Goal: Task Accomplishment & Management: Manage account settings

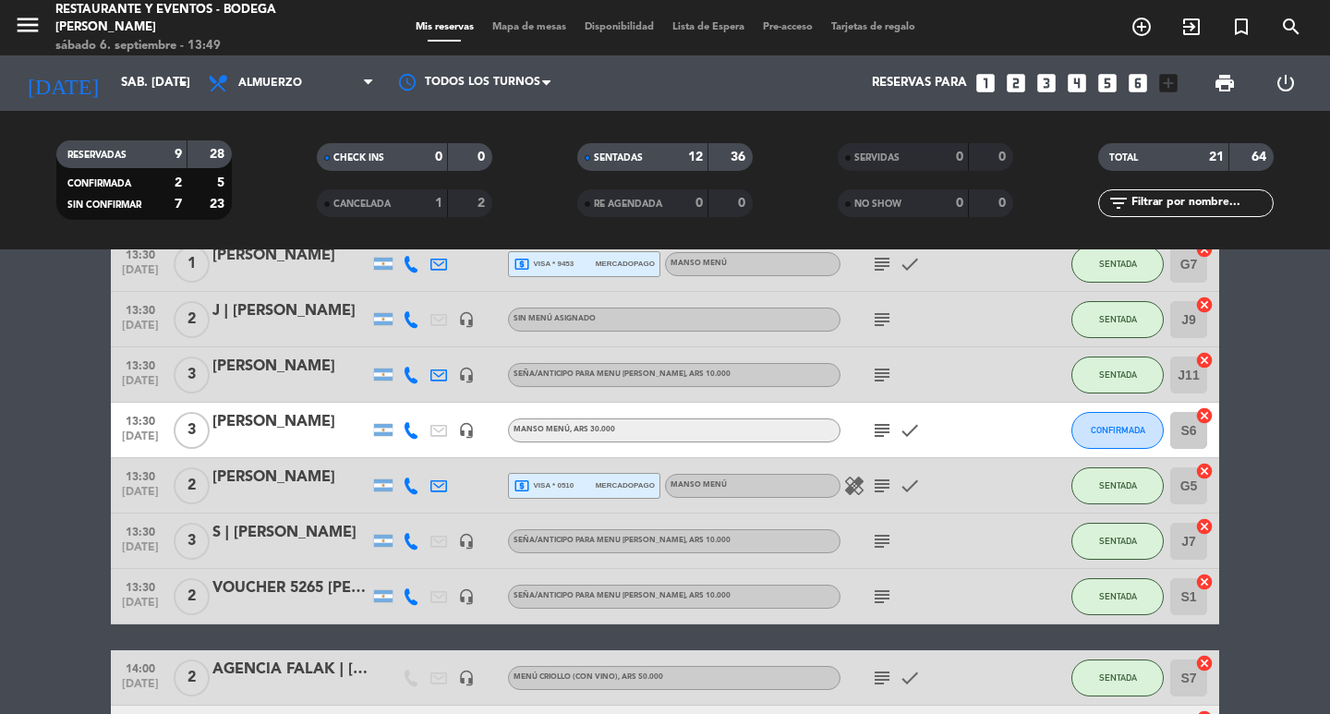
scroll to position [554, 0]
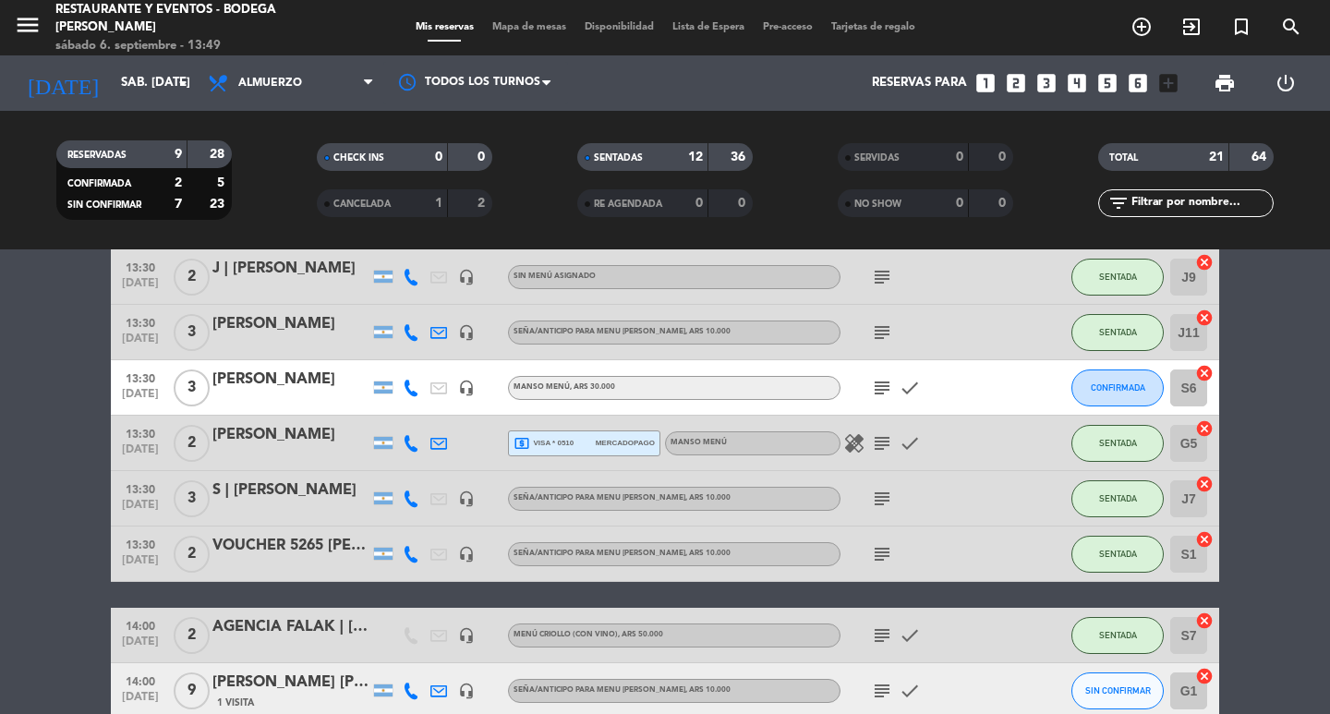
click at [873, 551] on icon "subject" at bounding box center [882, 554] width 22 height 22
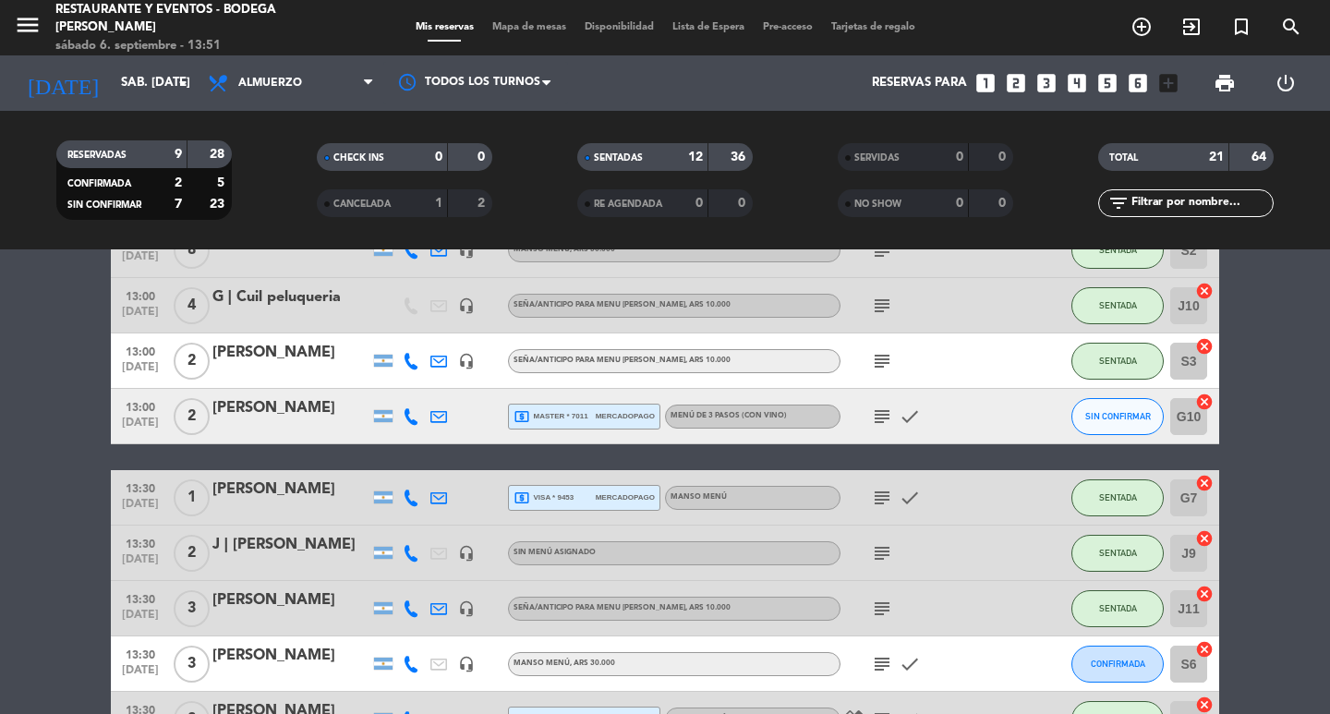
scroll to position [185, 0]
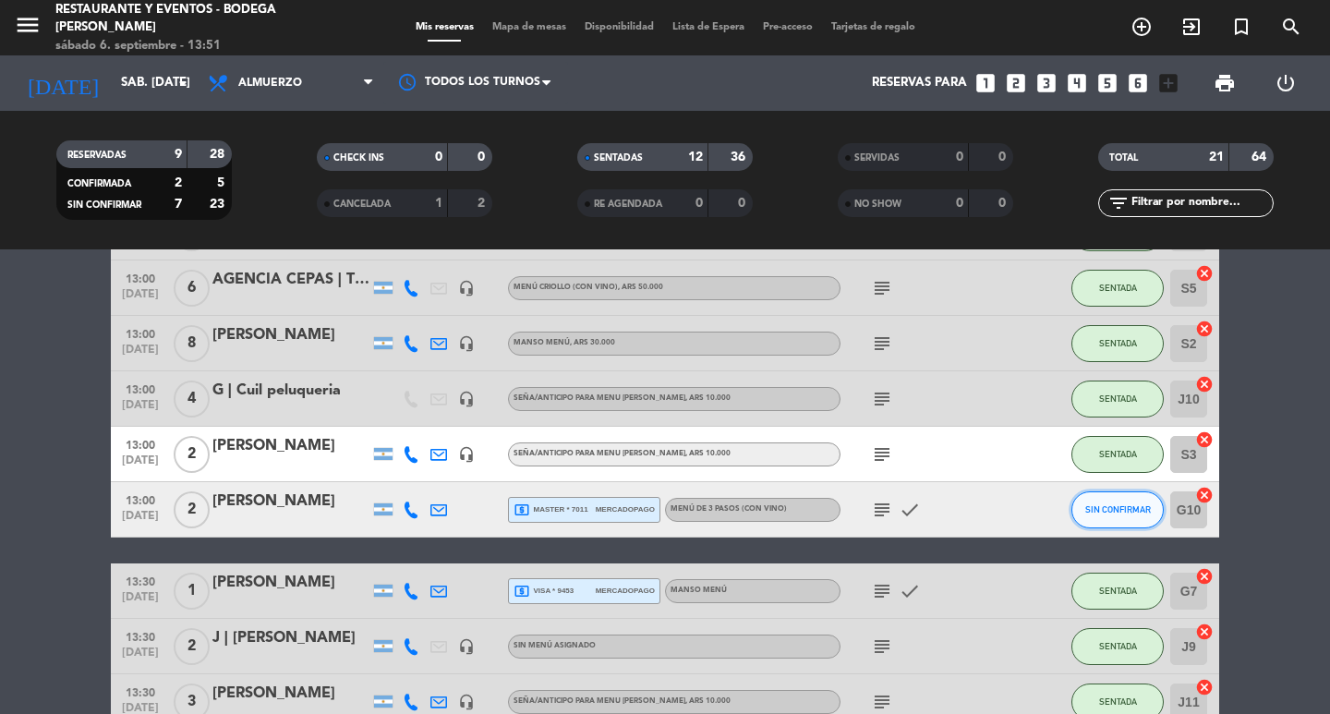
click at [1072, 514] on button "SIN CONFIRMAR" at bounding box center [1117, 509] width 92 height 37
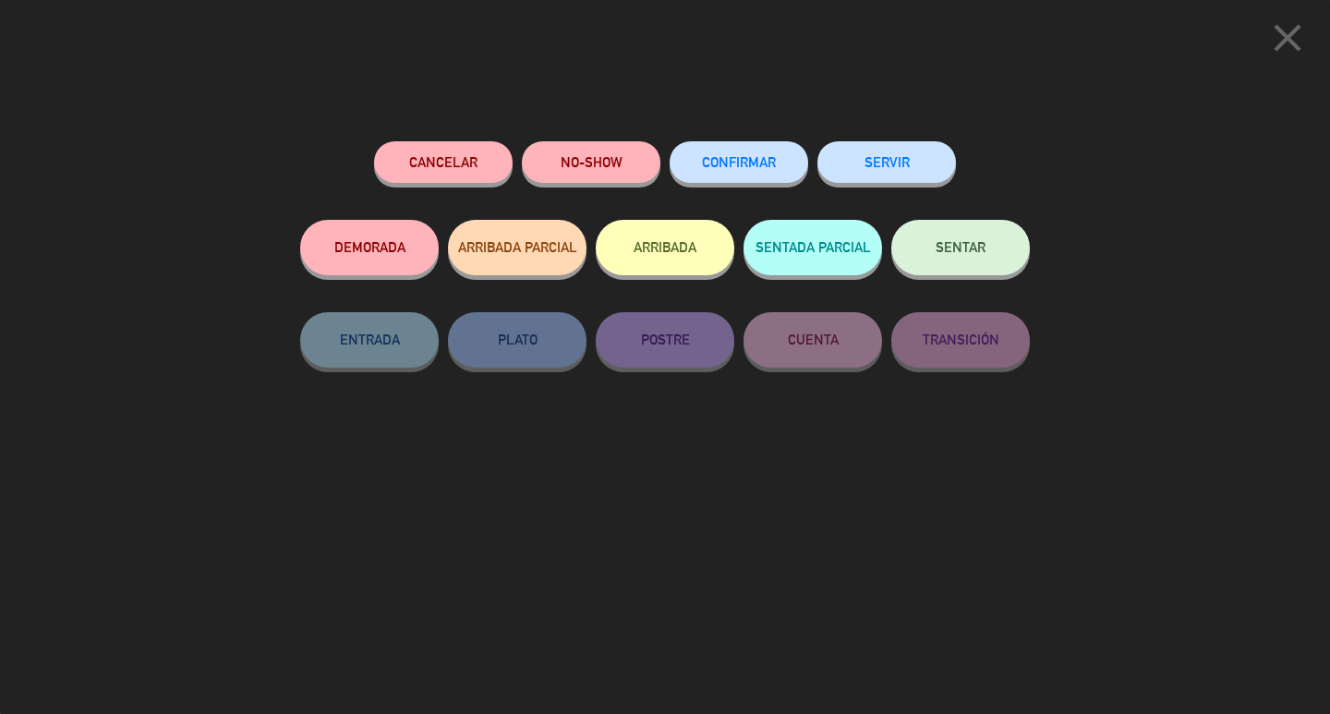
click at [937, 247] on span "SENTAR" at bounding box center [961, 247] width 50 height 16
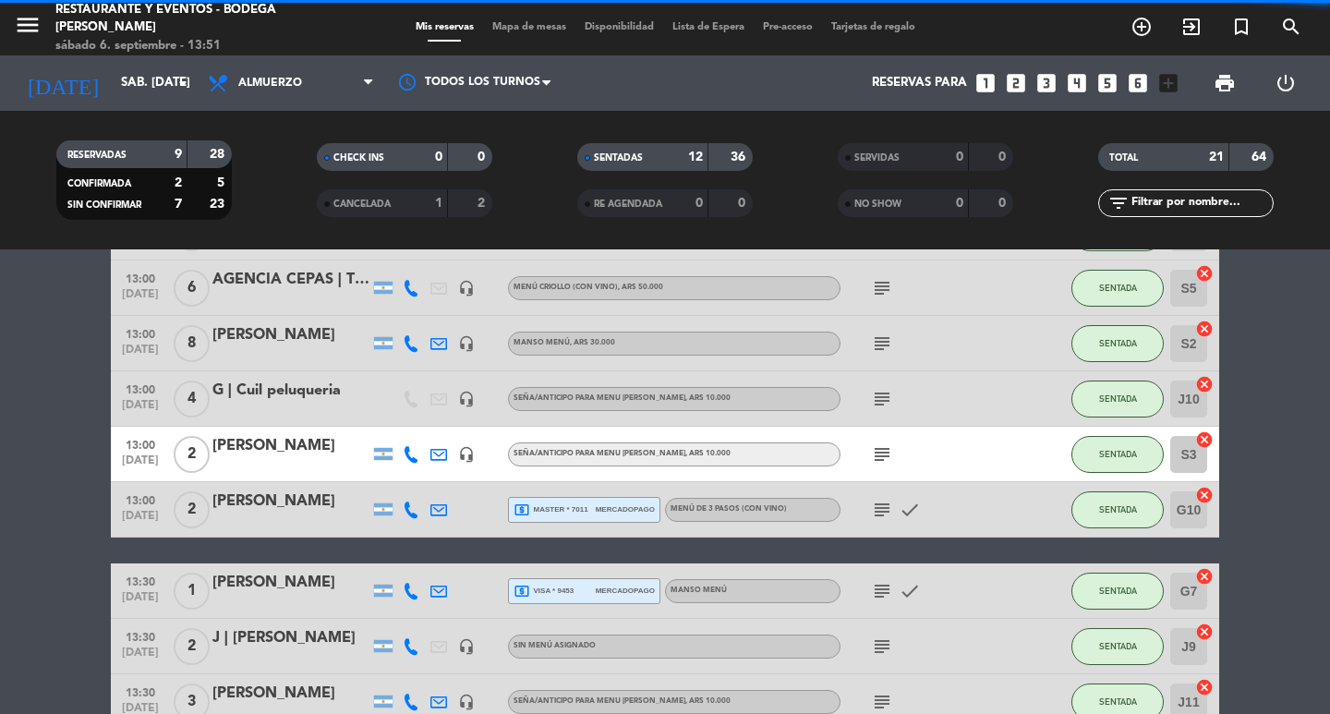
click at [886, 501] on icon "subject" at bounding box center [882, 510] width 22 height 22
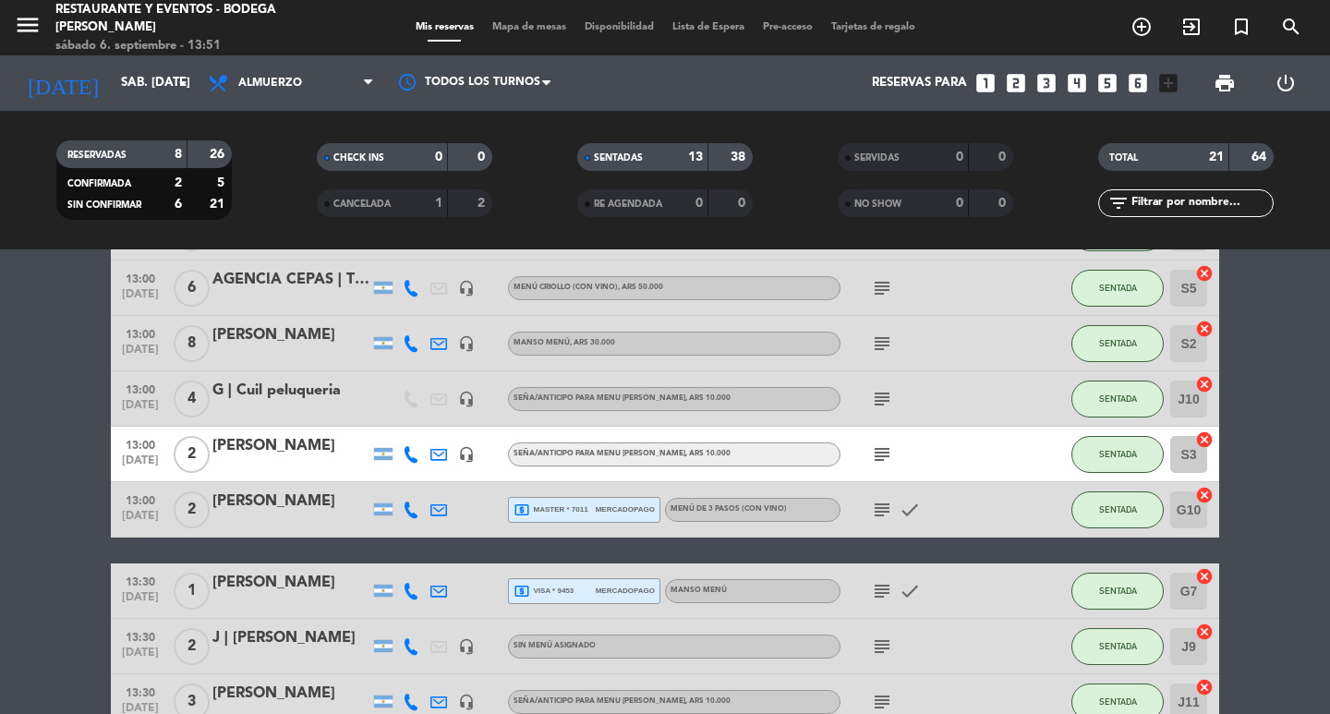
click at [305, 507] on div "[PERSON_NAME]" at bounding box center [290, 502] width 157 height 24
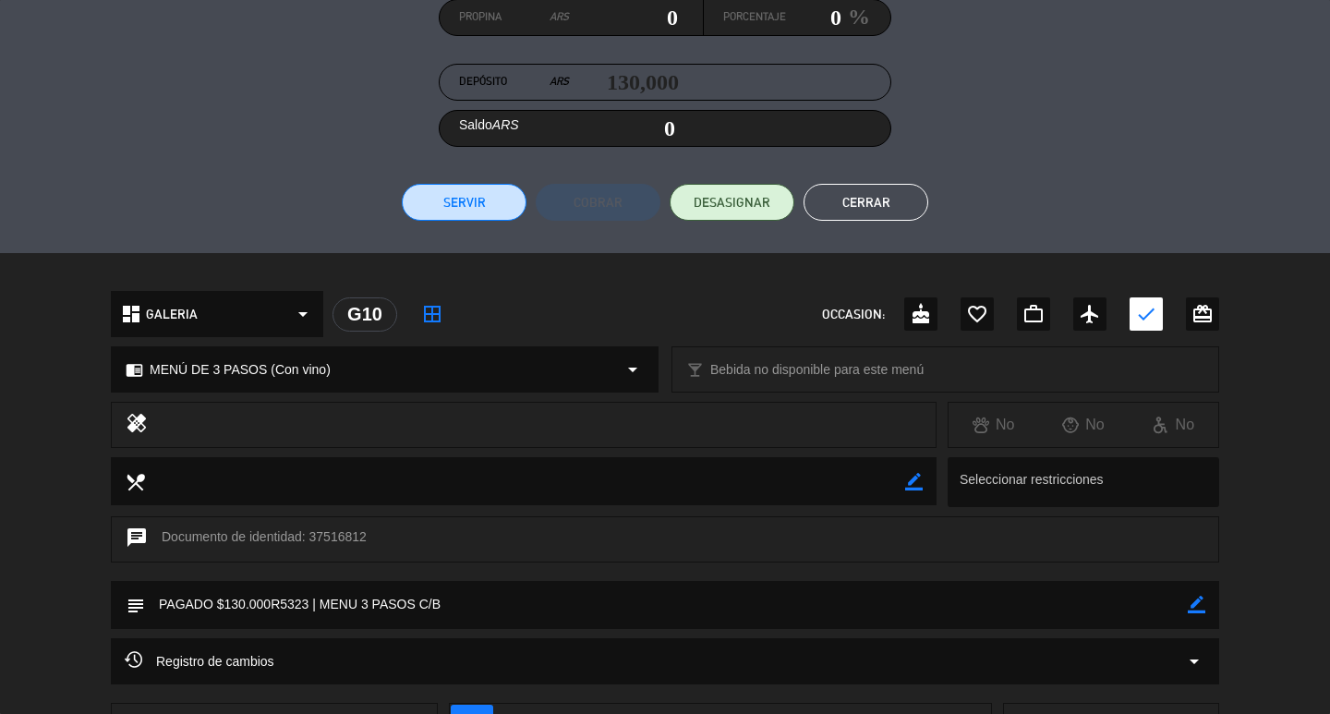
scroll to position [439, 0]
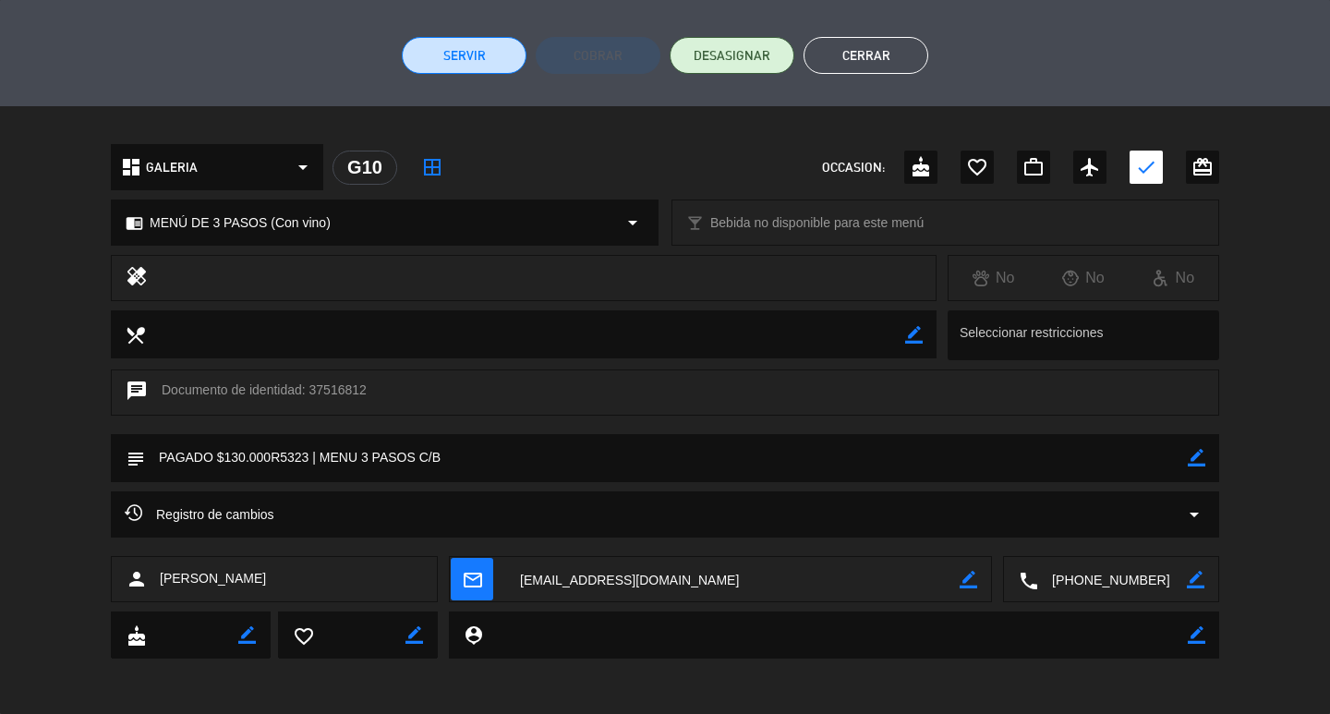
click at [1196, 454] on icon "border_color" at bounding box center [1197, 458] width 18 height 18
click at [1154, 448] on textarea at bounding box center [666, 457] width 1043 height 47
click at [490, 460] on textarea at bounding box center [666, 457] width 1043 height 47
type textarea "PAGADO $130.000R5323 | MENU 3 PASOS C/B ([PERSON_NAME], mesa 14)"
click at [1203, 458] on icon at bounding box center [1197, 458] width 18 height 18
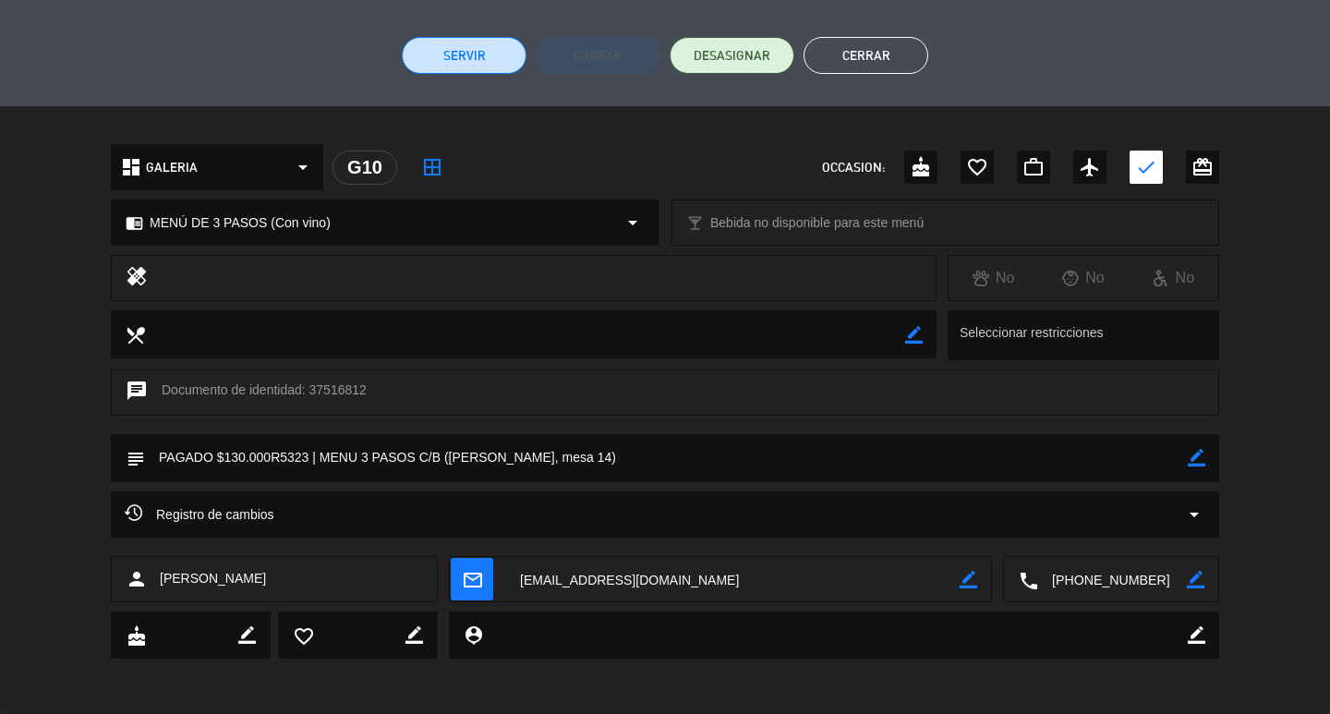
click at [889, 57] on button "Cerrar" at bounding box center [866, 55] width 125 height 37
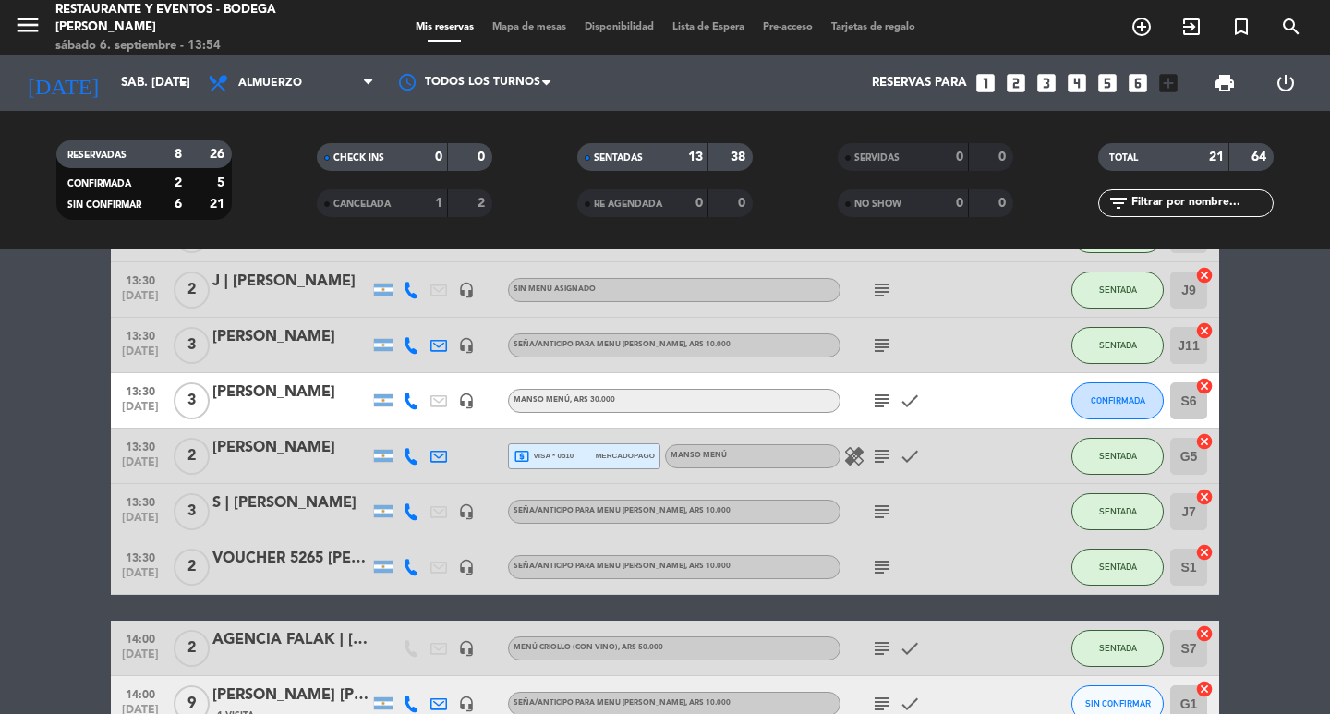
scroll to position [554, 0]
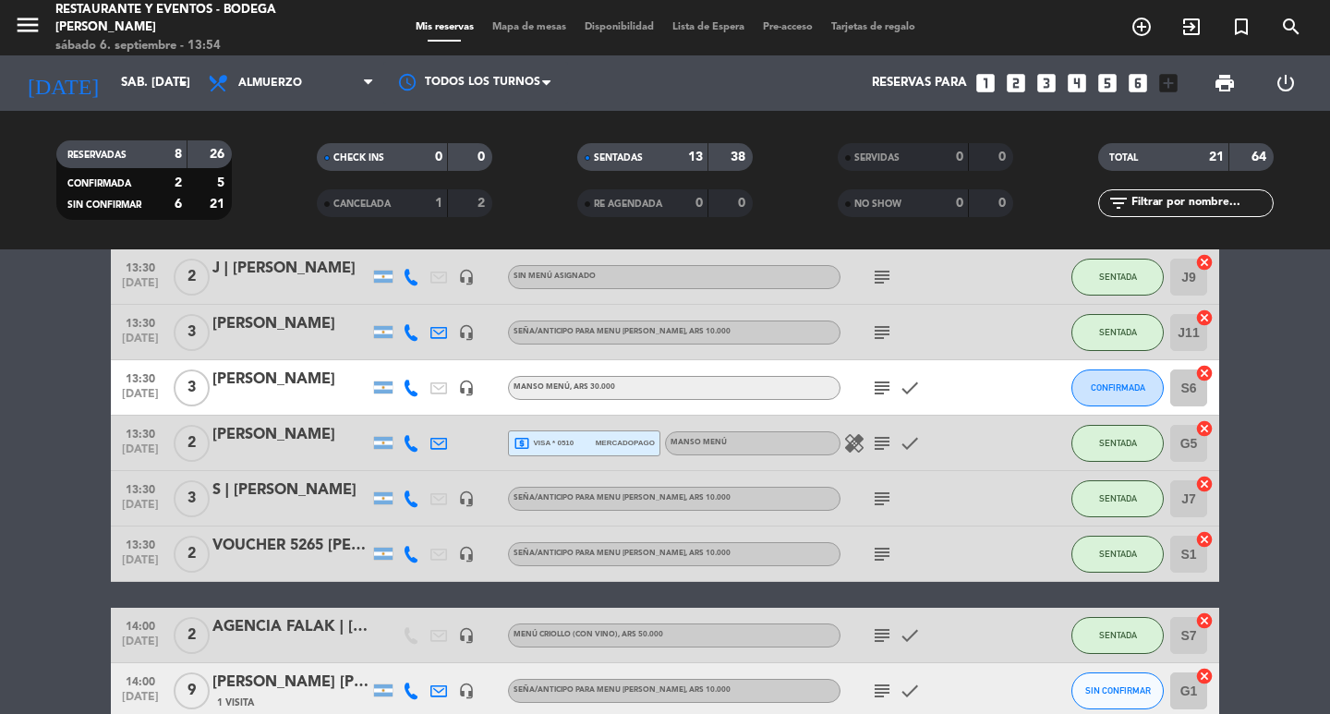
click at [887, 497] on icon "subject" at bounding box center [882, 499] width 22 height 22
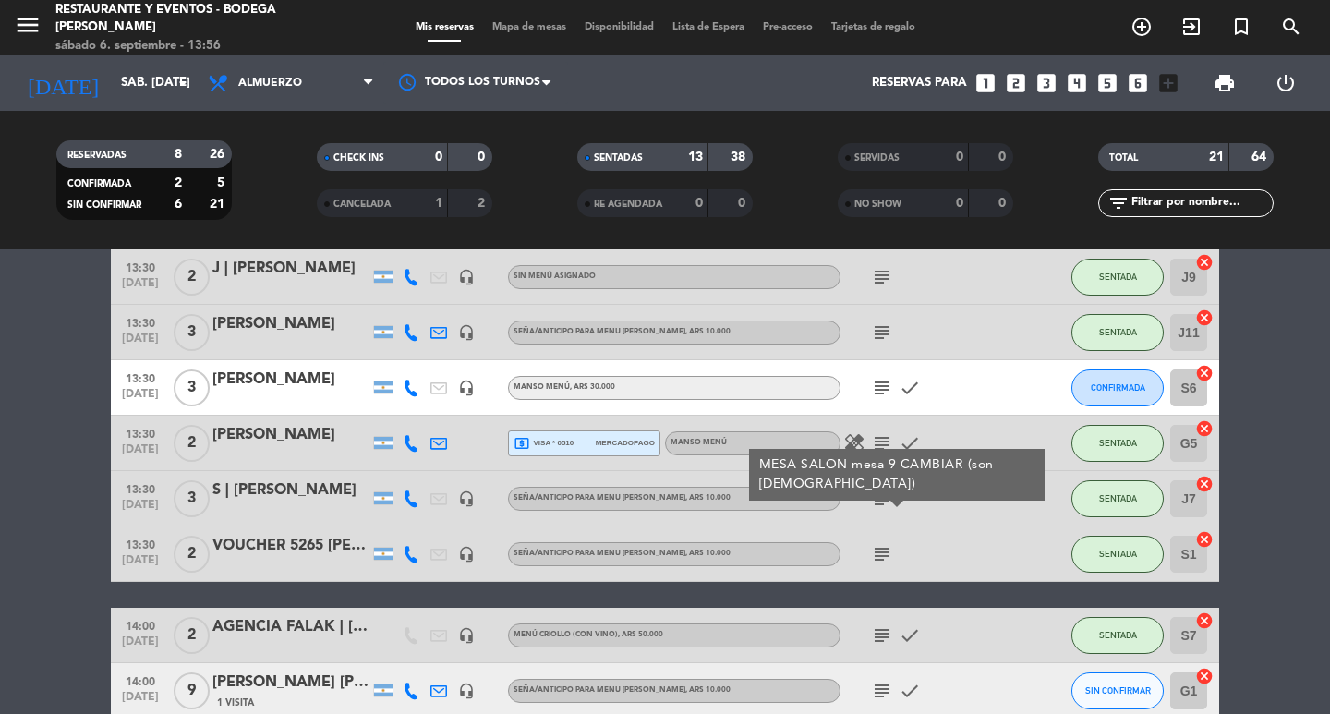
click at [889, 383] on icon "subject" at bounding box center [882, 388] width 22 height 22
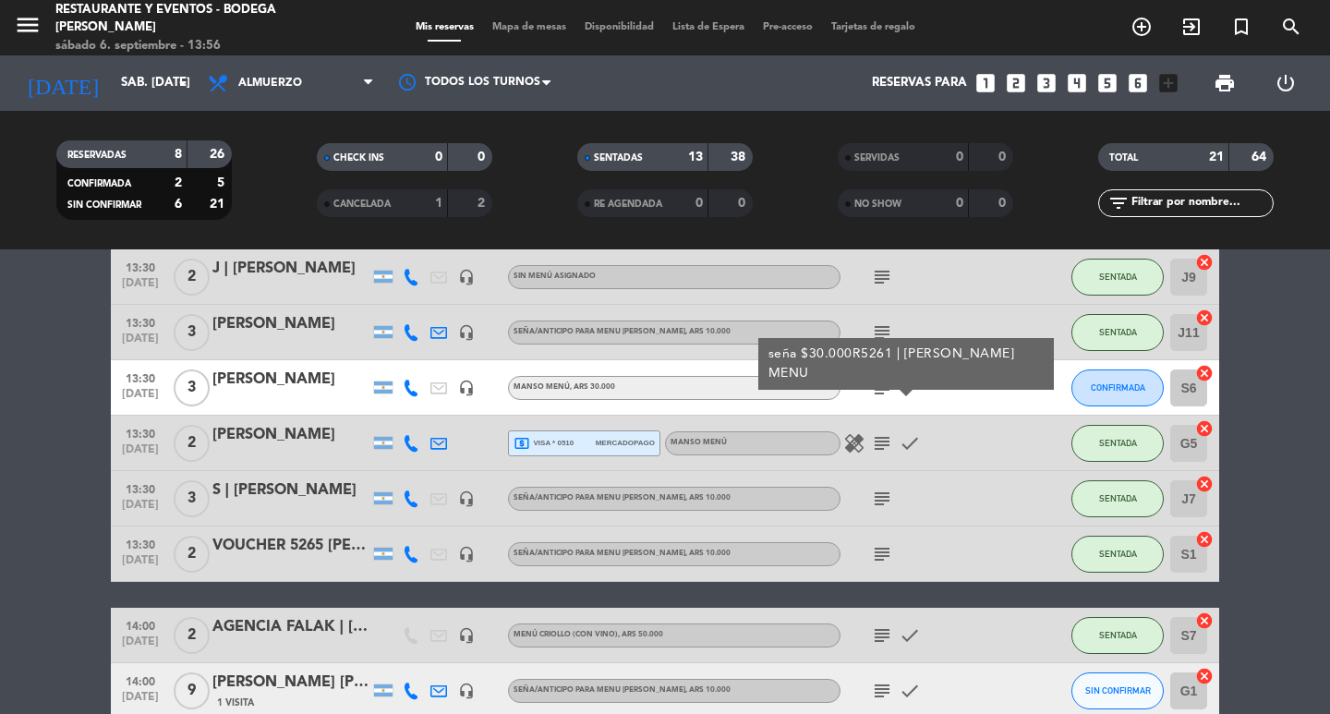
click at [889, 383] on icon "subject" at bounding box center [882, 388] width 22 height 22
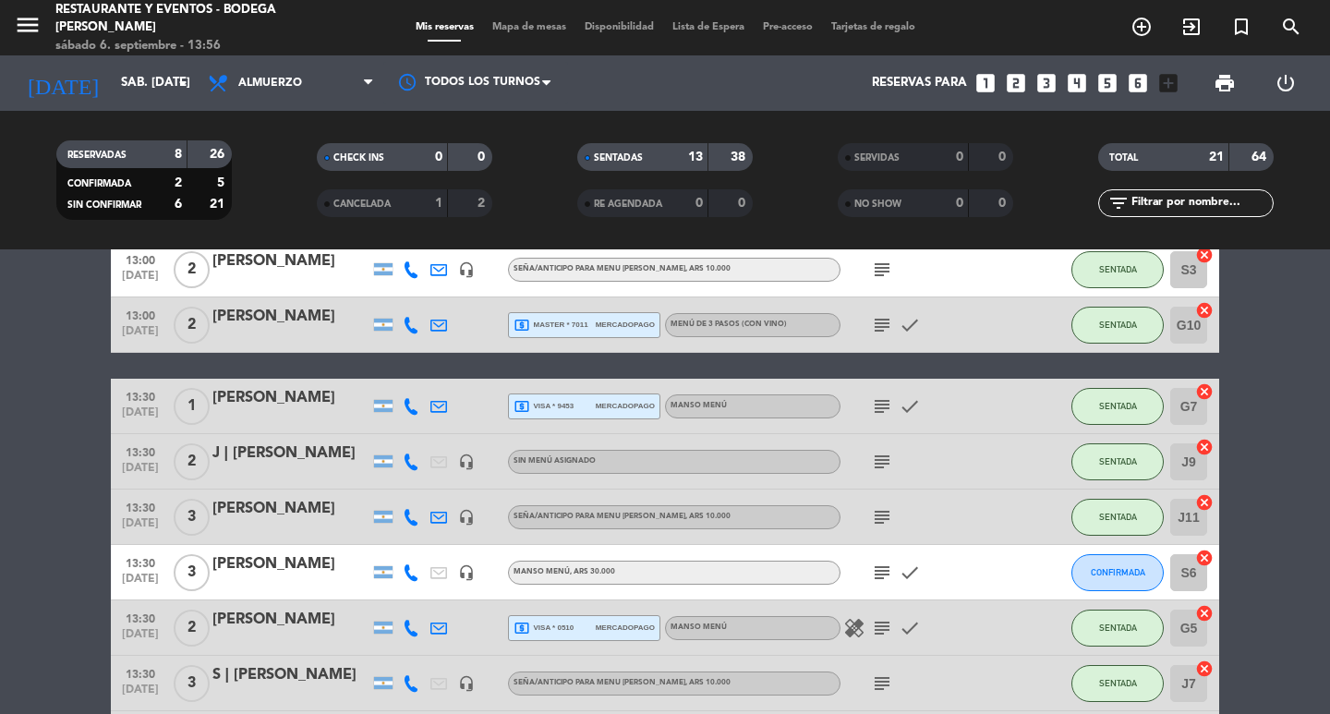
scroll to position [277, 0]
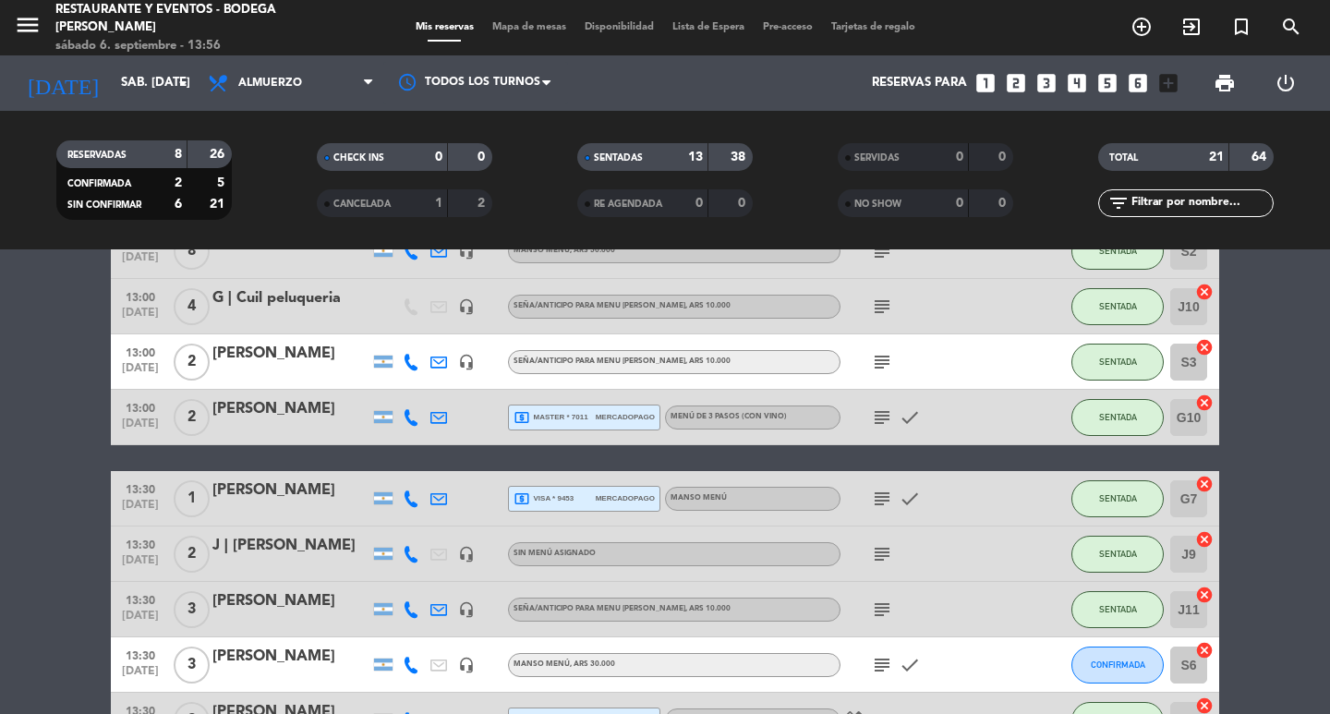
click at [888, 415] on icon "subject" at bounding box center [882, 417] width 22 height 22
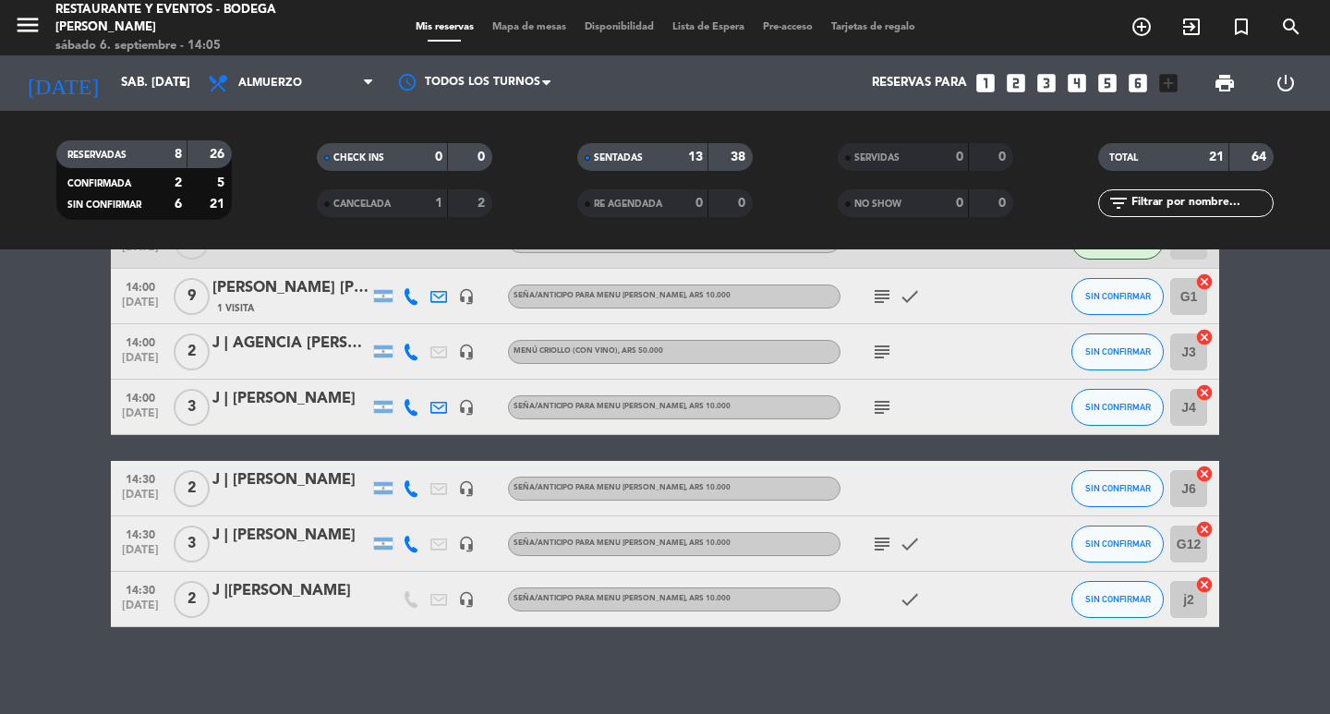
scroll to position [954, 0]
